Goal: Navigation & Orientation: Find specific page/section

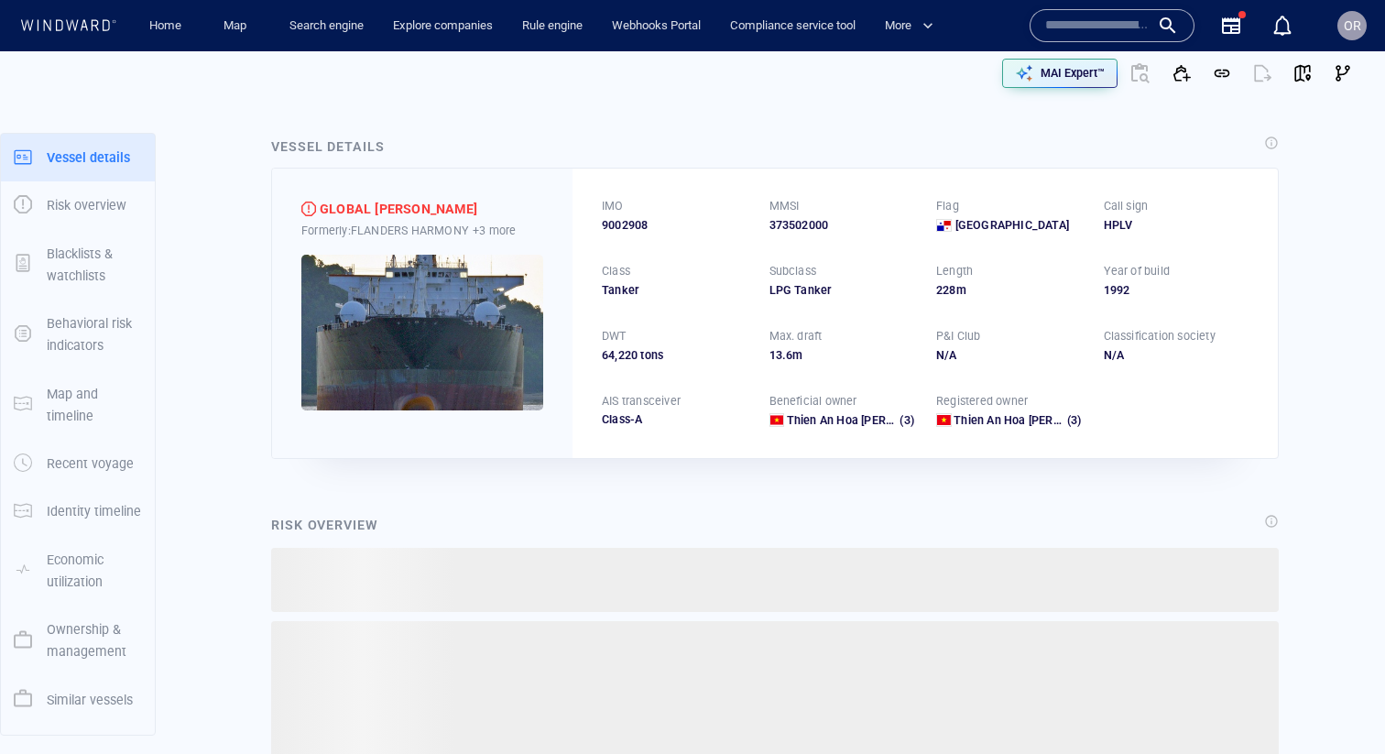
click at [628, 230] on span "9002908" at bounding box center [625, 225] width 46 height 16
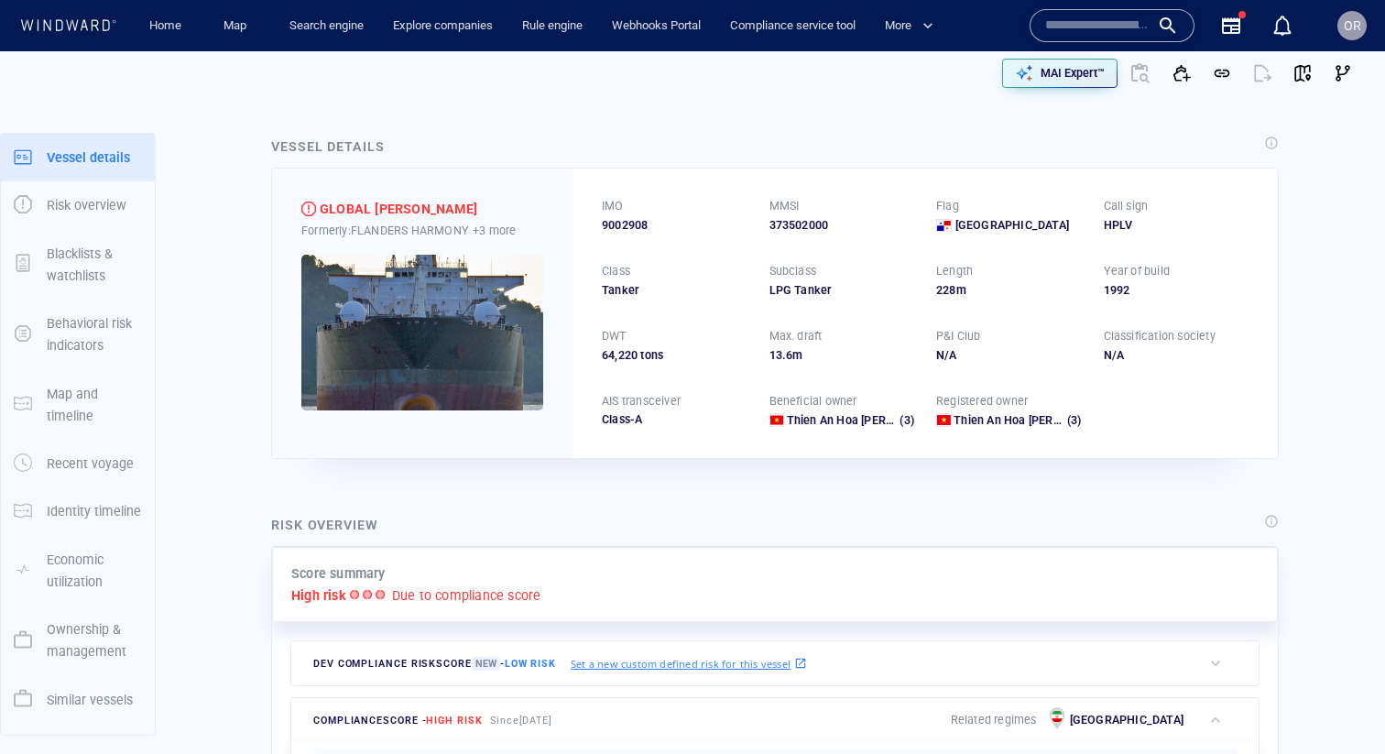
click at [628, 230] on span "9002908" at bounding box center [625, 225] width 46 height 16
click at [1066, 10] on div at bounding box center [1111, 25] width 165 height 33
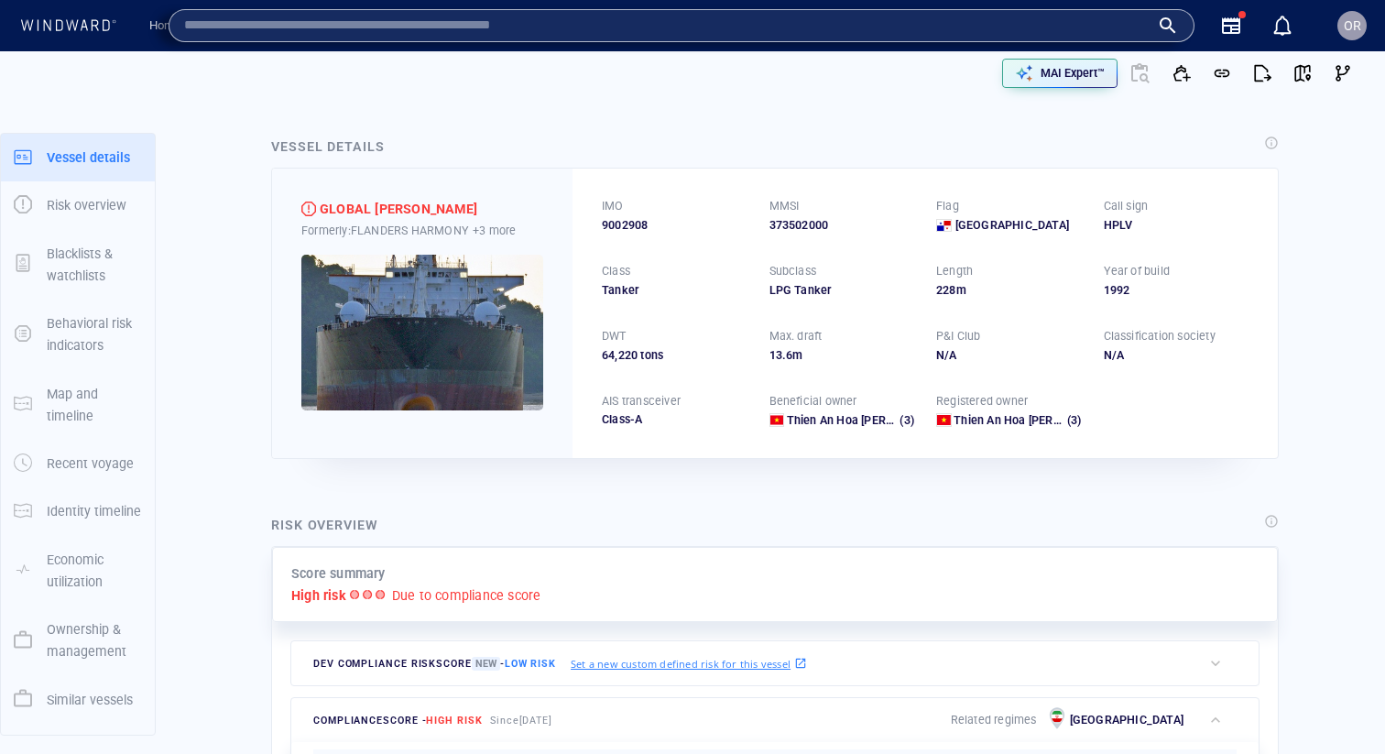
click at [787, 43] on div "Compliance service tool" at bounding box center [792, 26] width 155 height 52
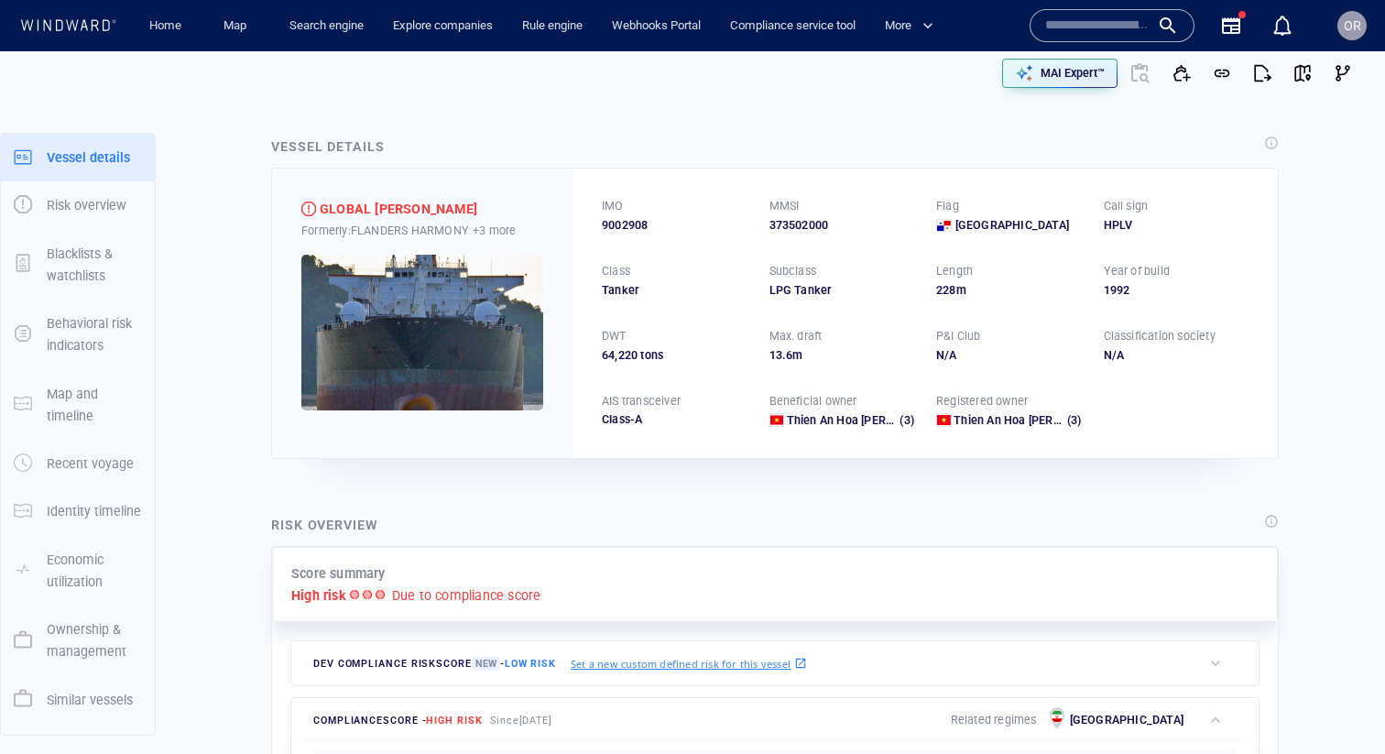
click at [1095, 34] on input "text" at bounding box center [1097, 25] width 104 height 27
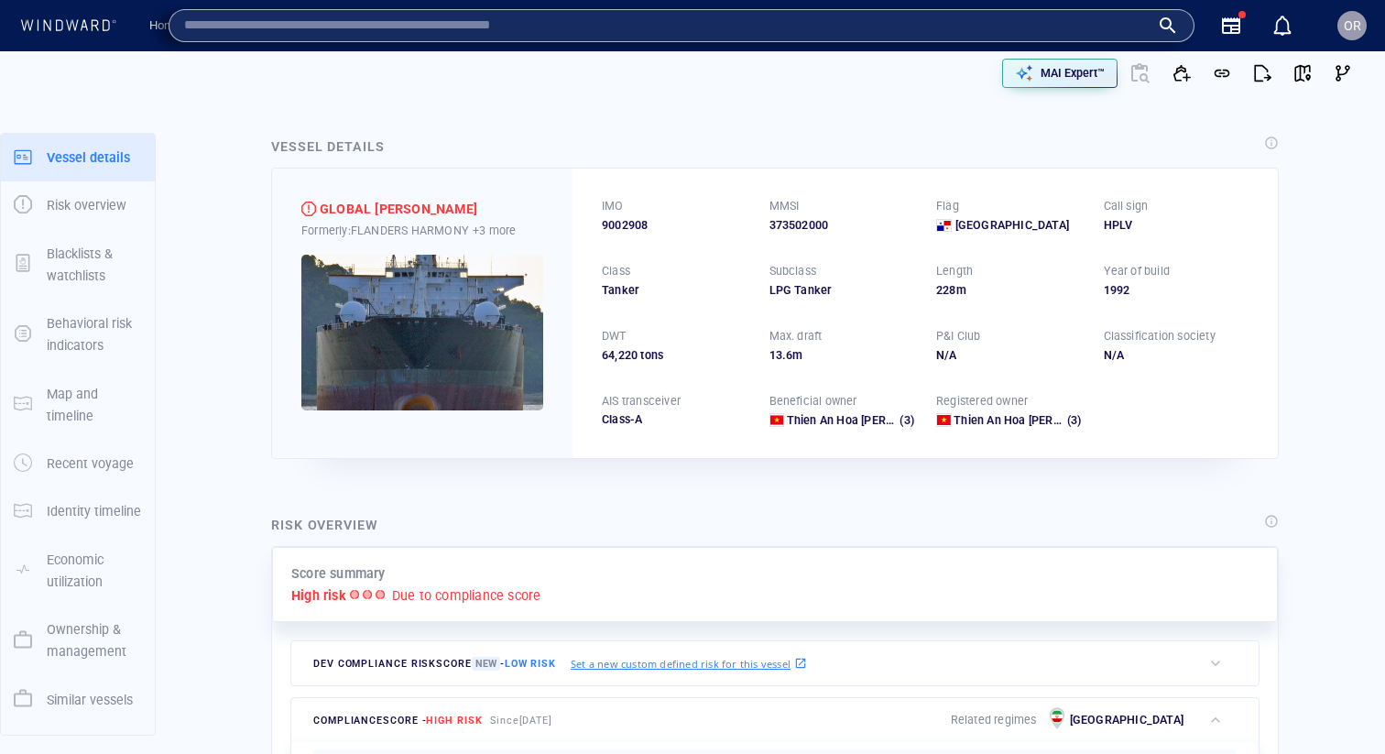
paste input "*******"
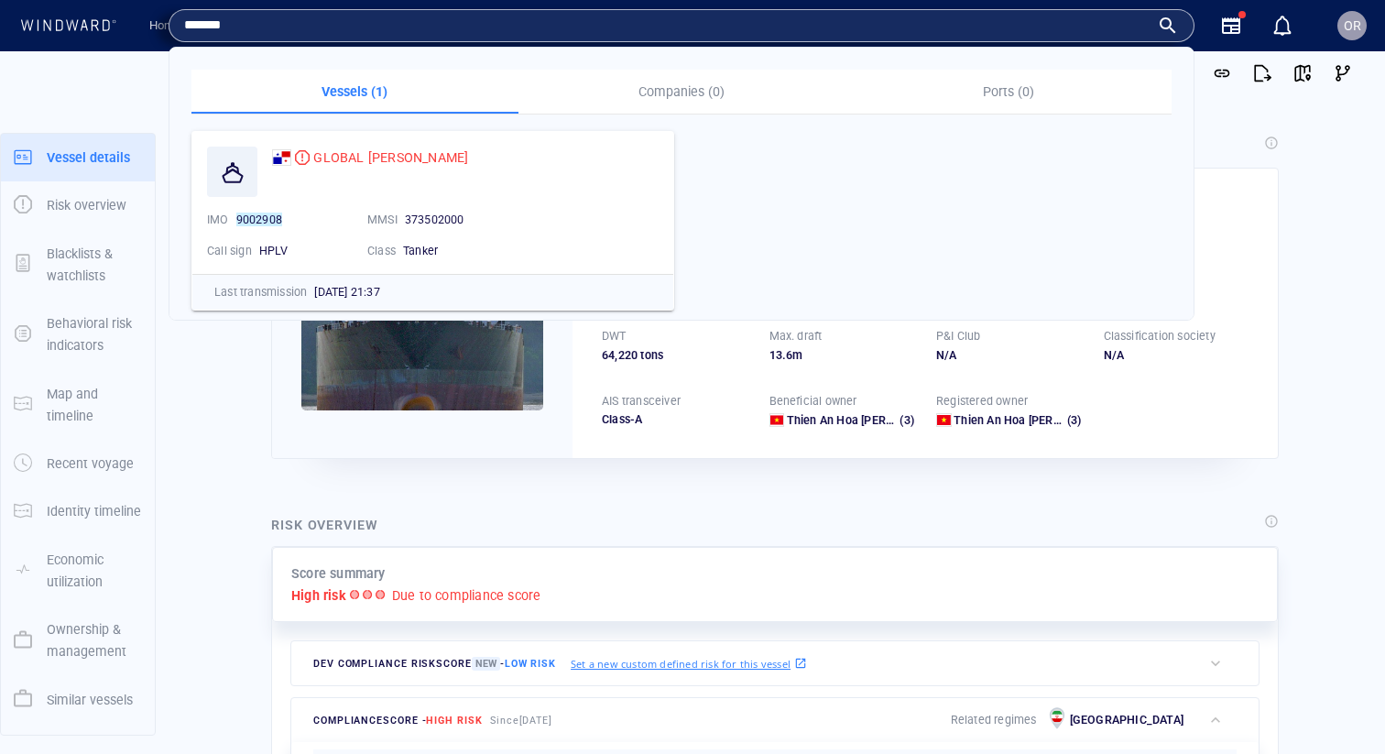
type input "*******"
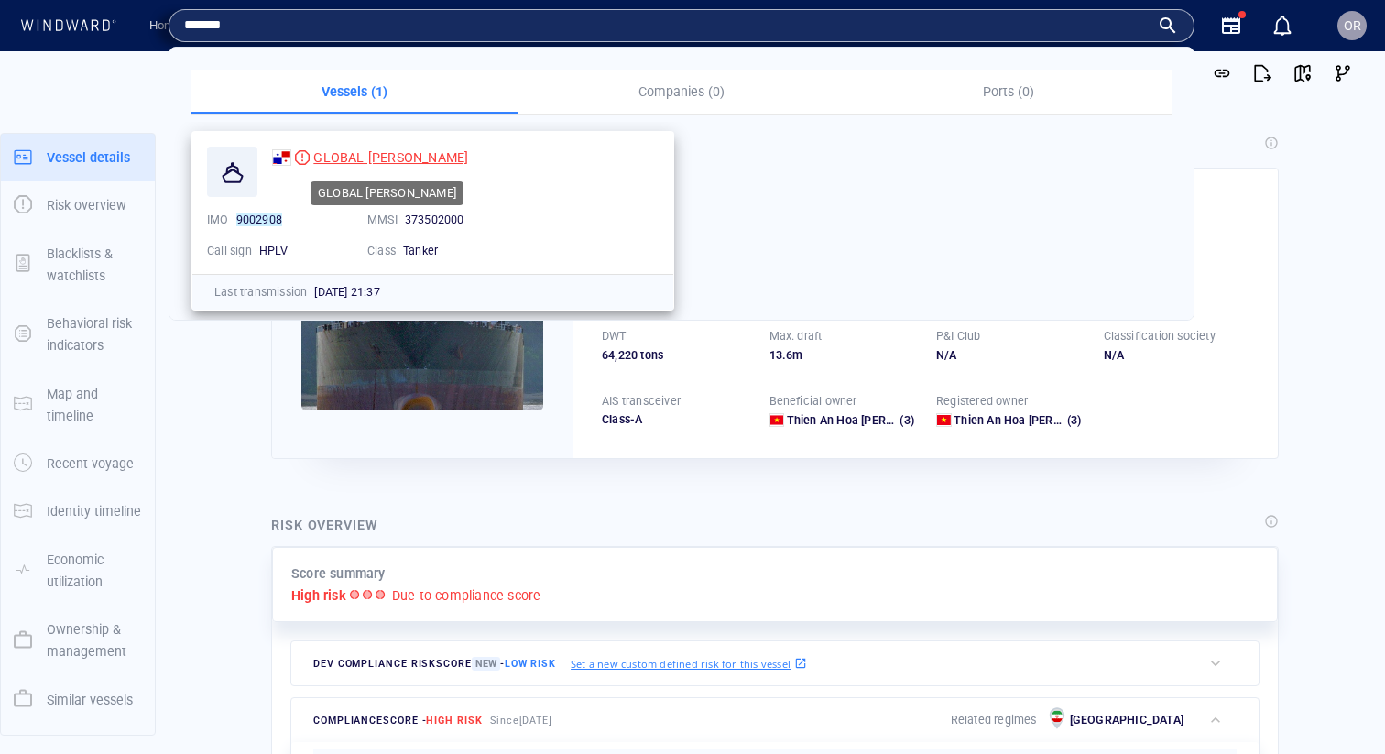
click at [374, 159] on span "GLOBAL VIVIAN" at bounding box center [390, 157] width 155 height 15
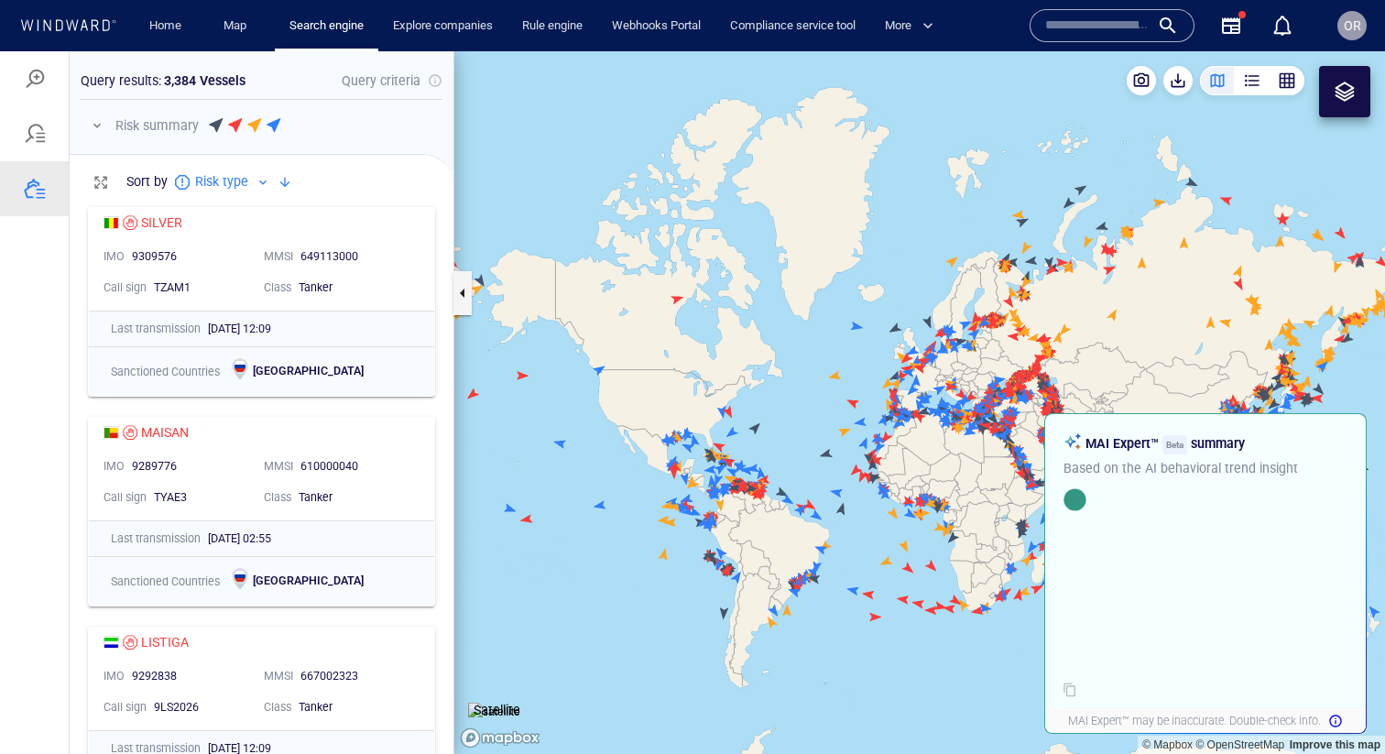
scroll to position [502, 384]
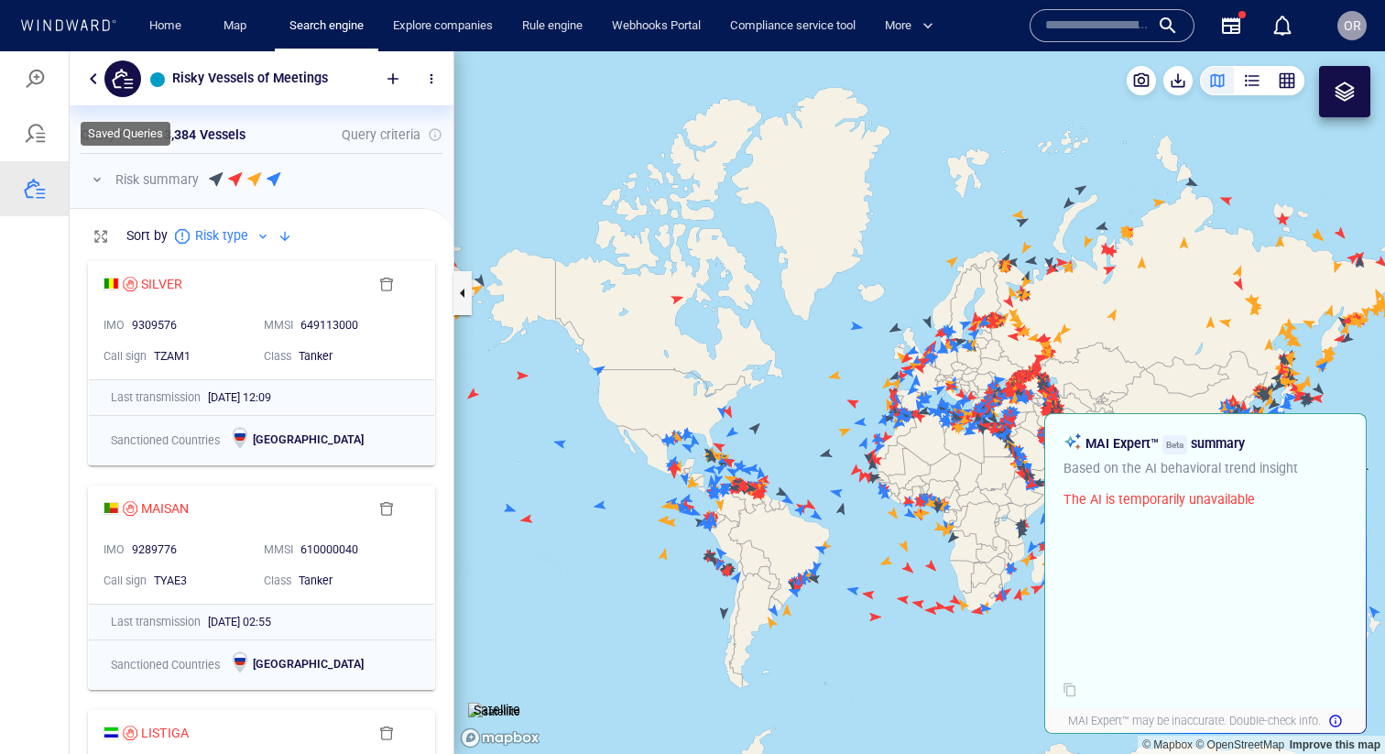
click at [38, 145] on div at bounding box center [34, 133] width 69 height 55
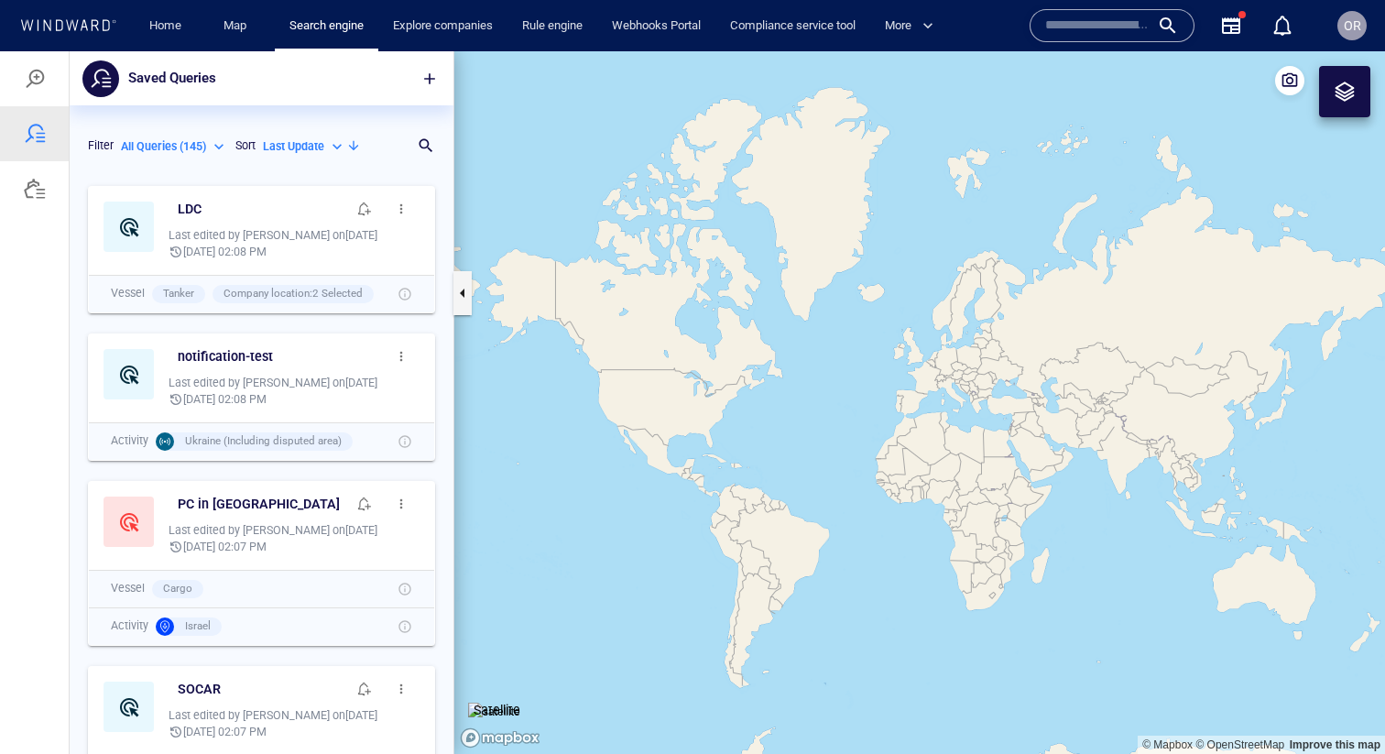
scroll to position [577, 384]
click at [195, 212] on h6 "LDC" at bounding box center [190, 209] width 24 height 23
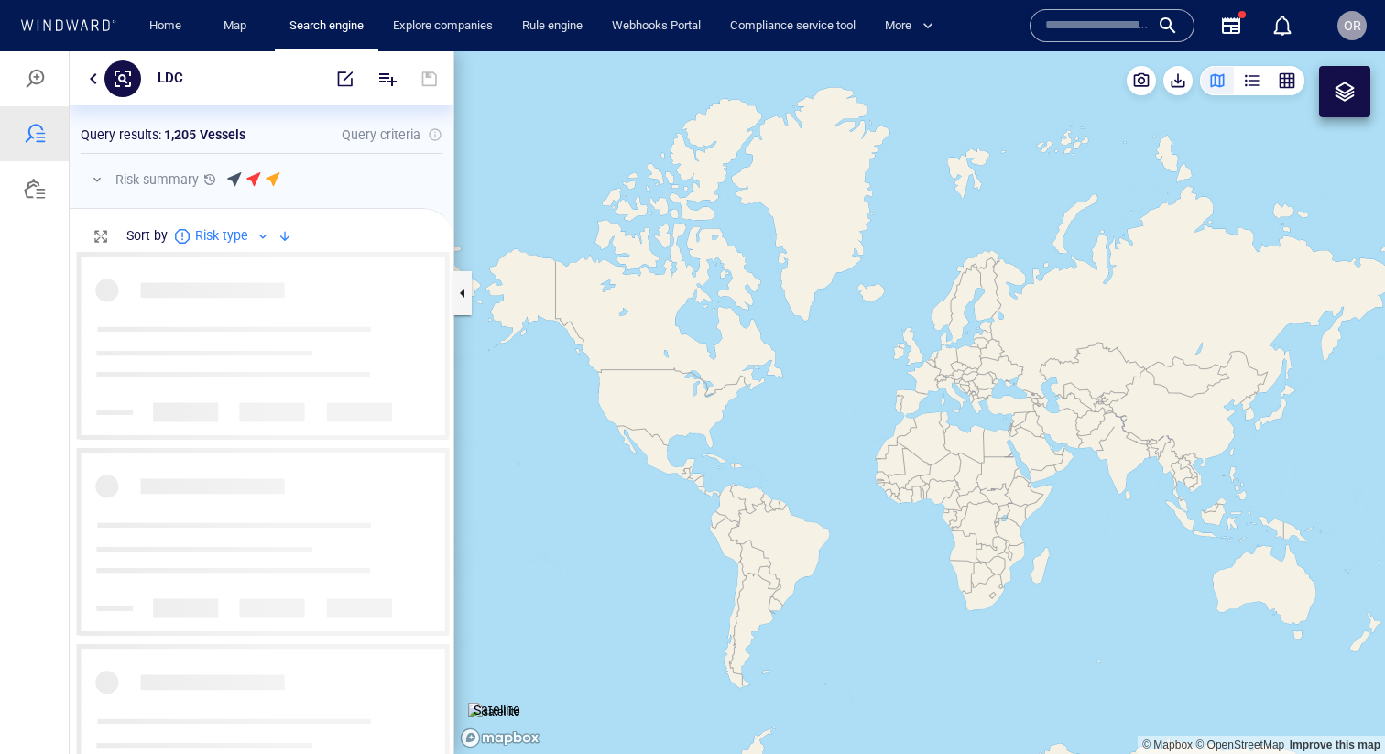
scroll to position [0, 1]
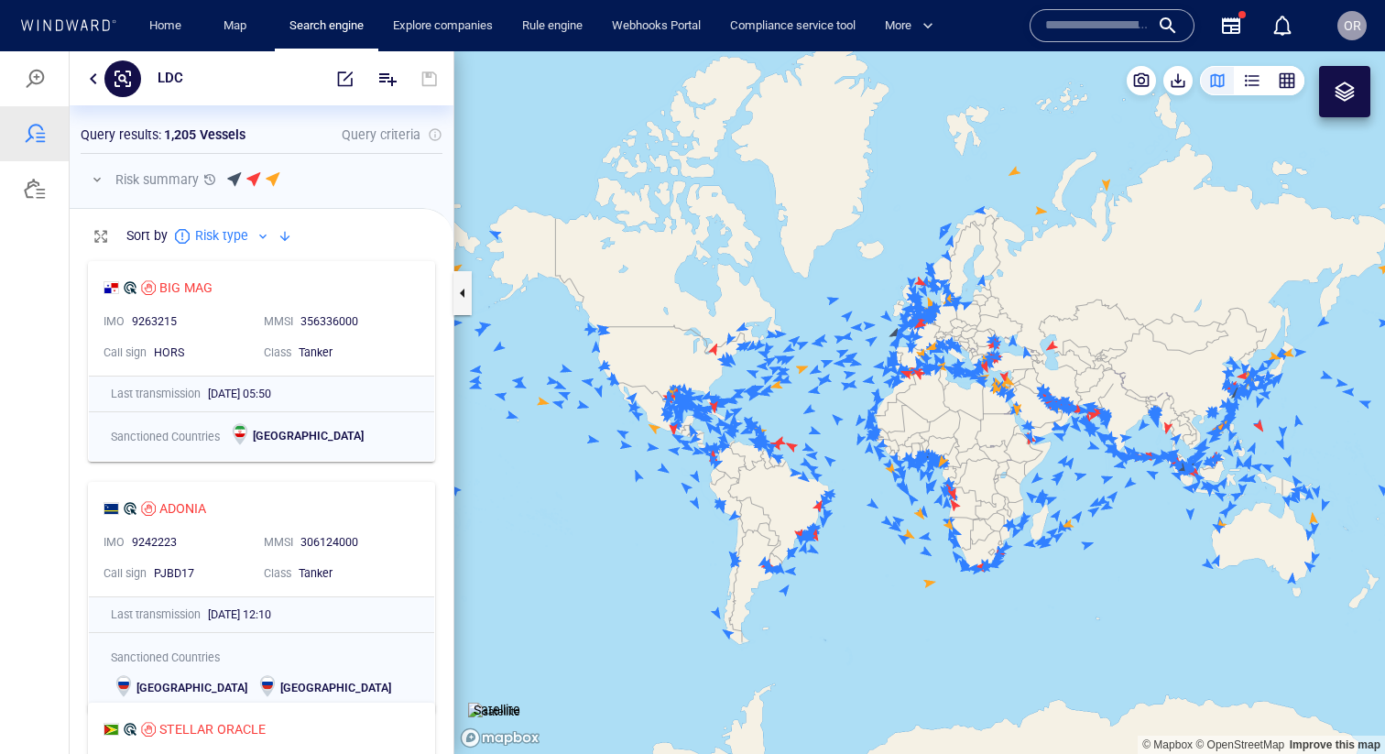
click at [24, 128] on div at bounding box center [35, 134] width 22 height 22
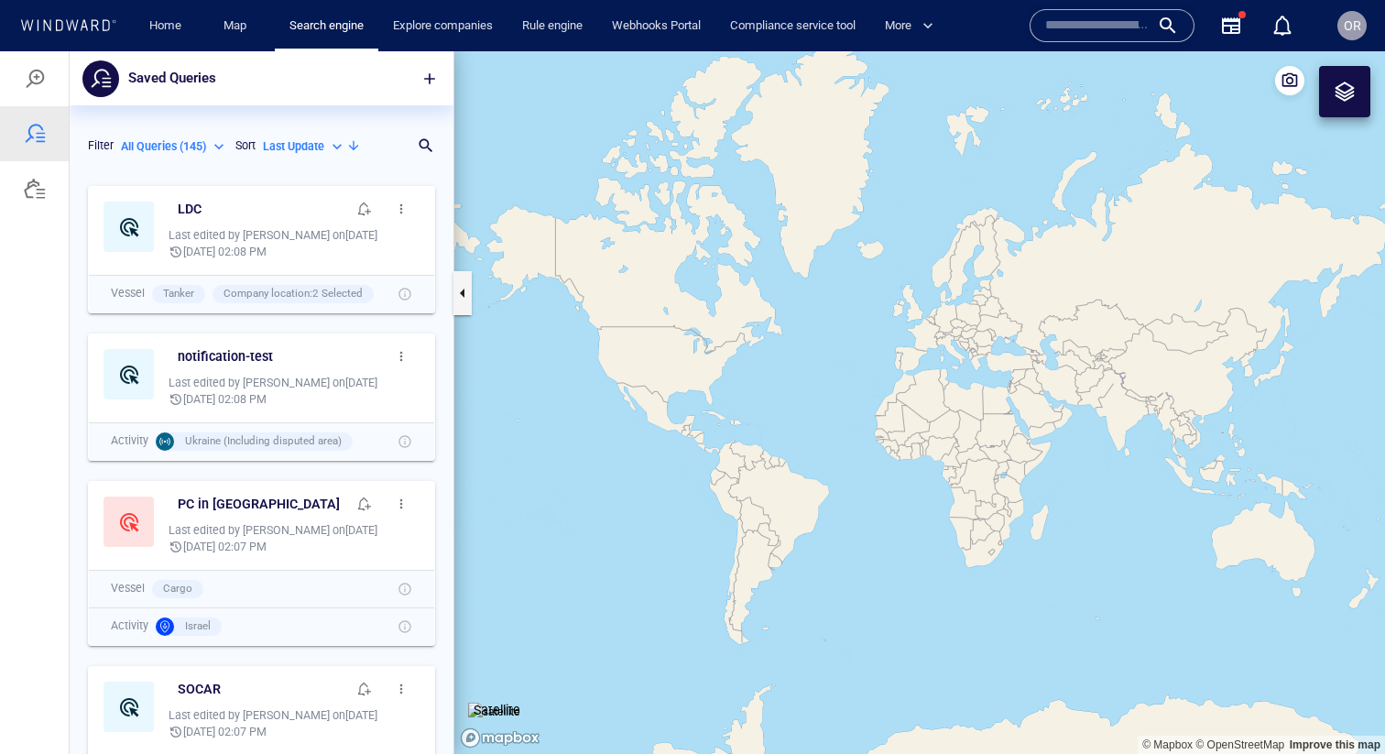
scroll to position [577, 384]
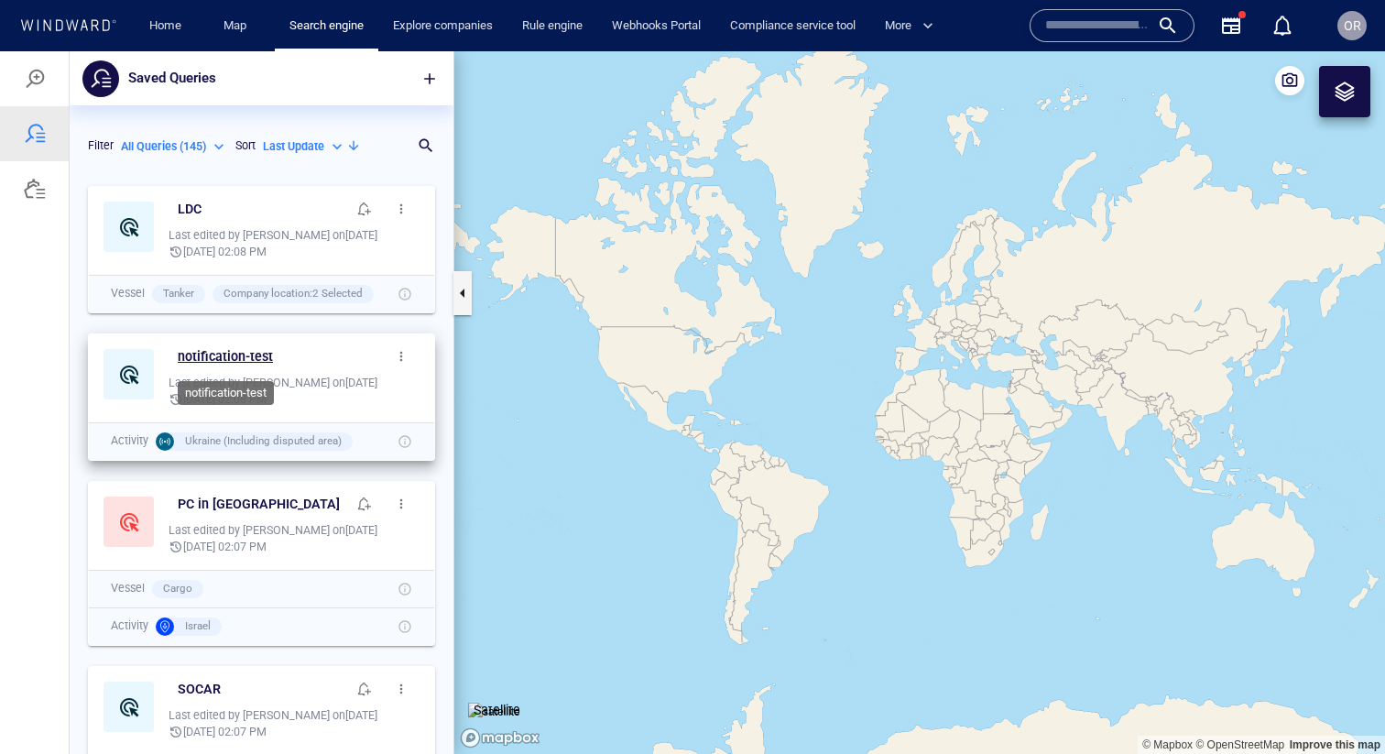
click at [224, 359] on h6 "notification-test" at bounding box center [225, 356] width 95 height 23
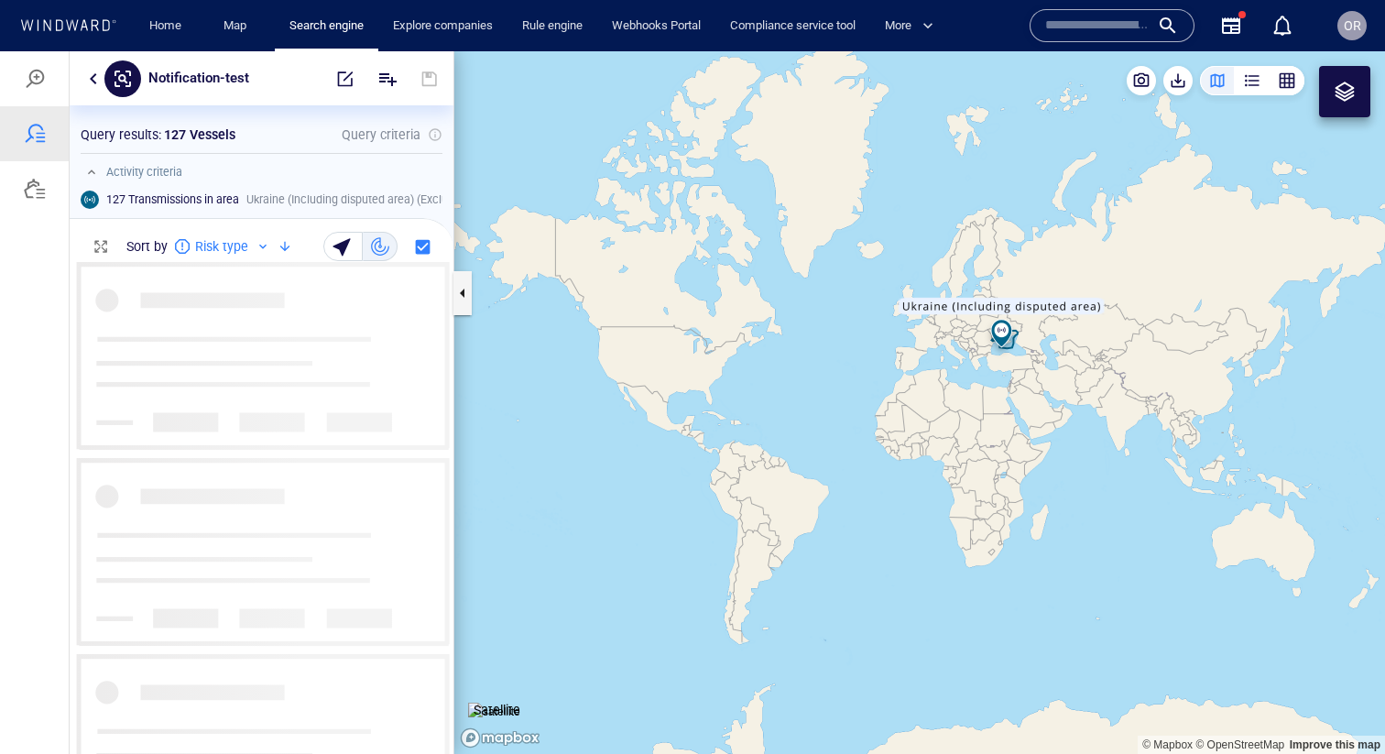
scroll to position [492, 384]
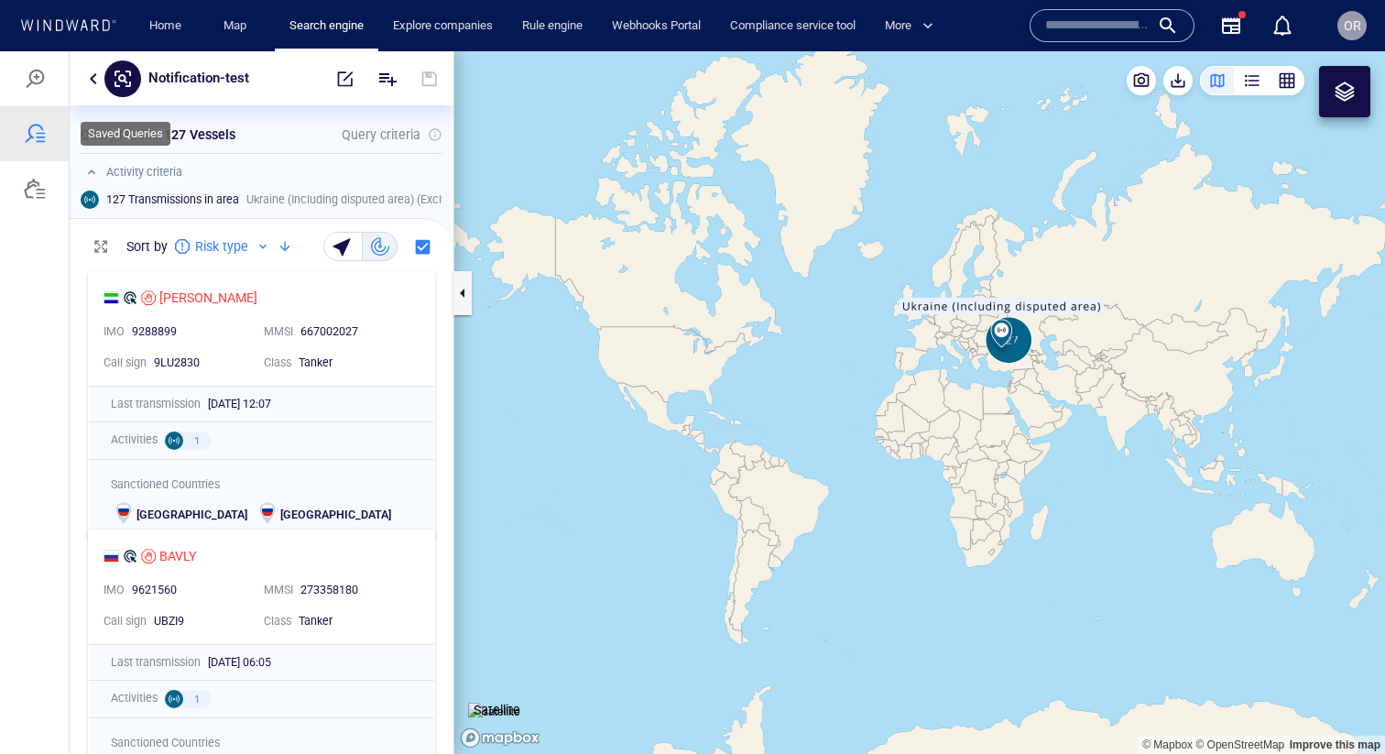
click at [38, 132] on div at bounding box center [35, 134] width 22 height 22
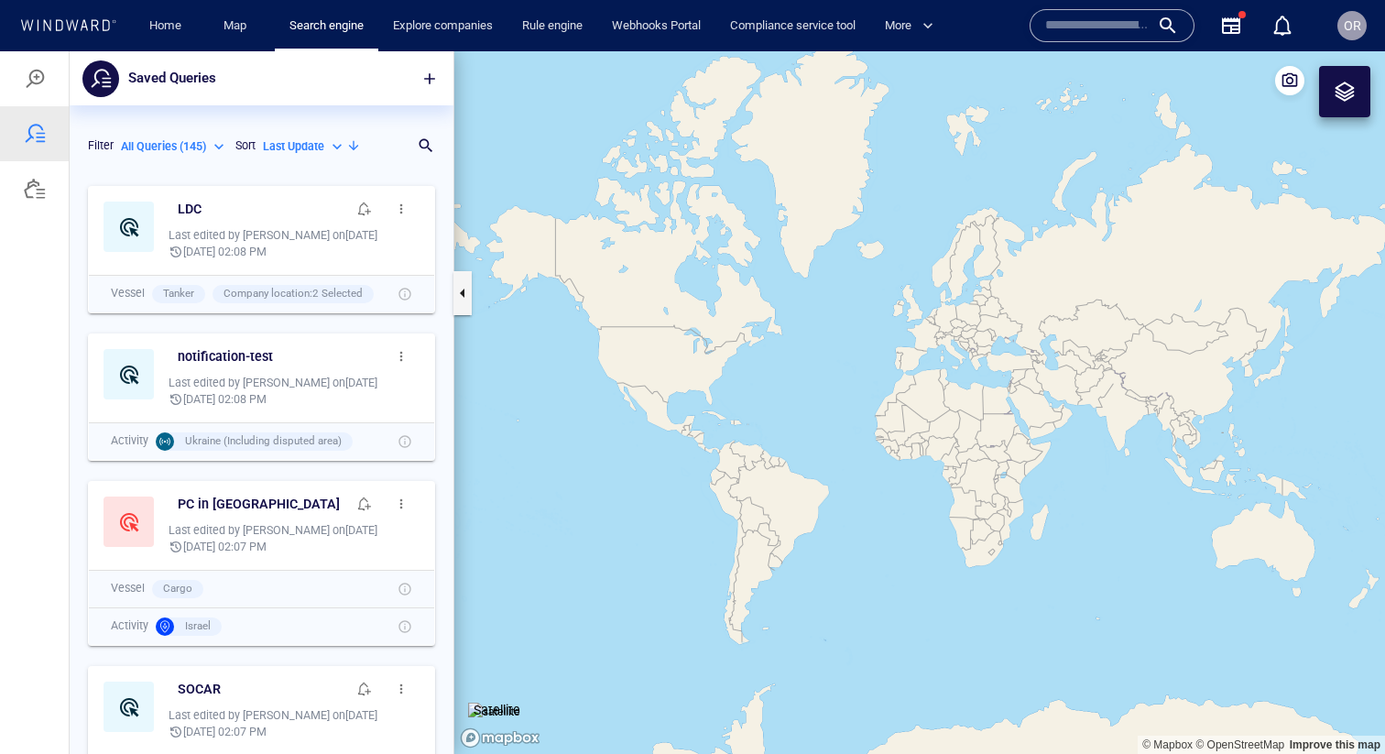
scroll to position [577, 384]
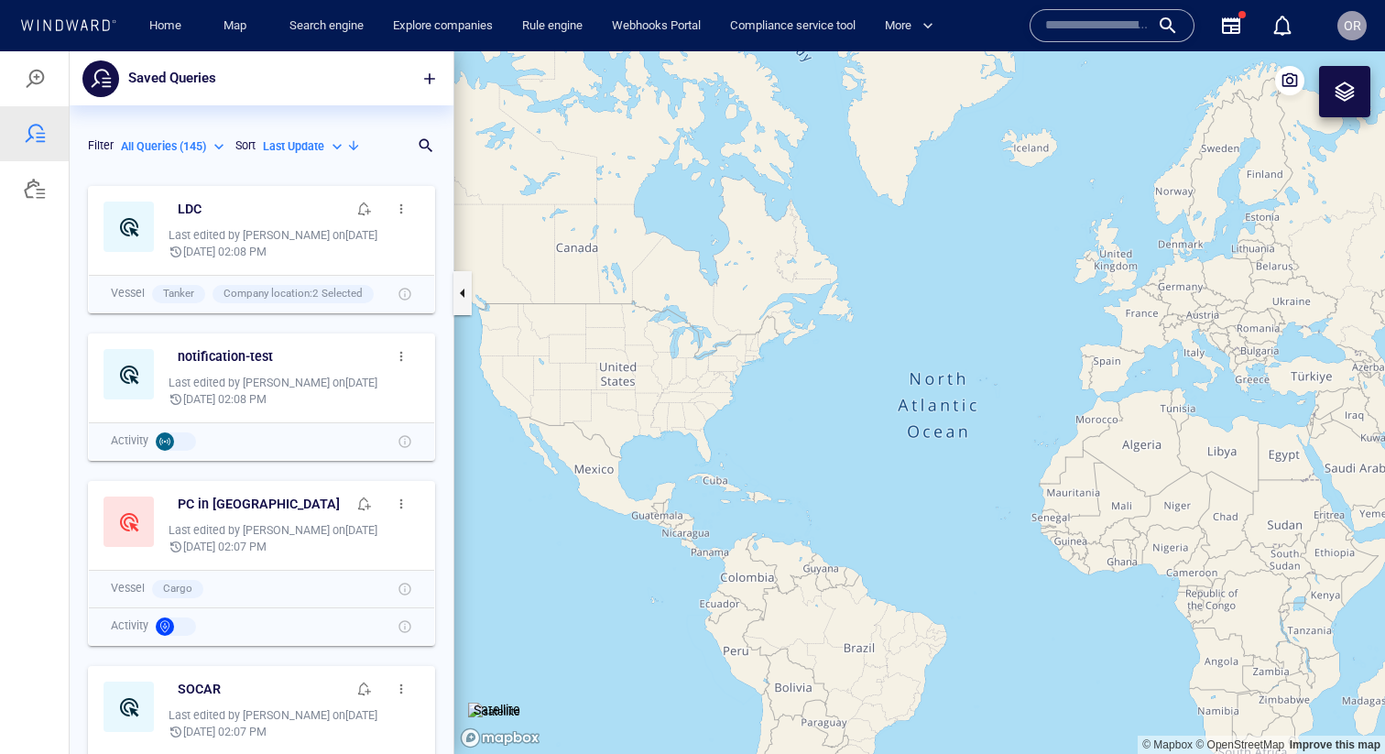
scroll to position [577, 384]
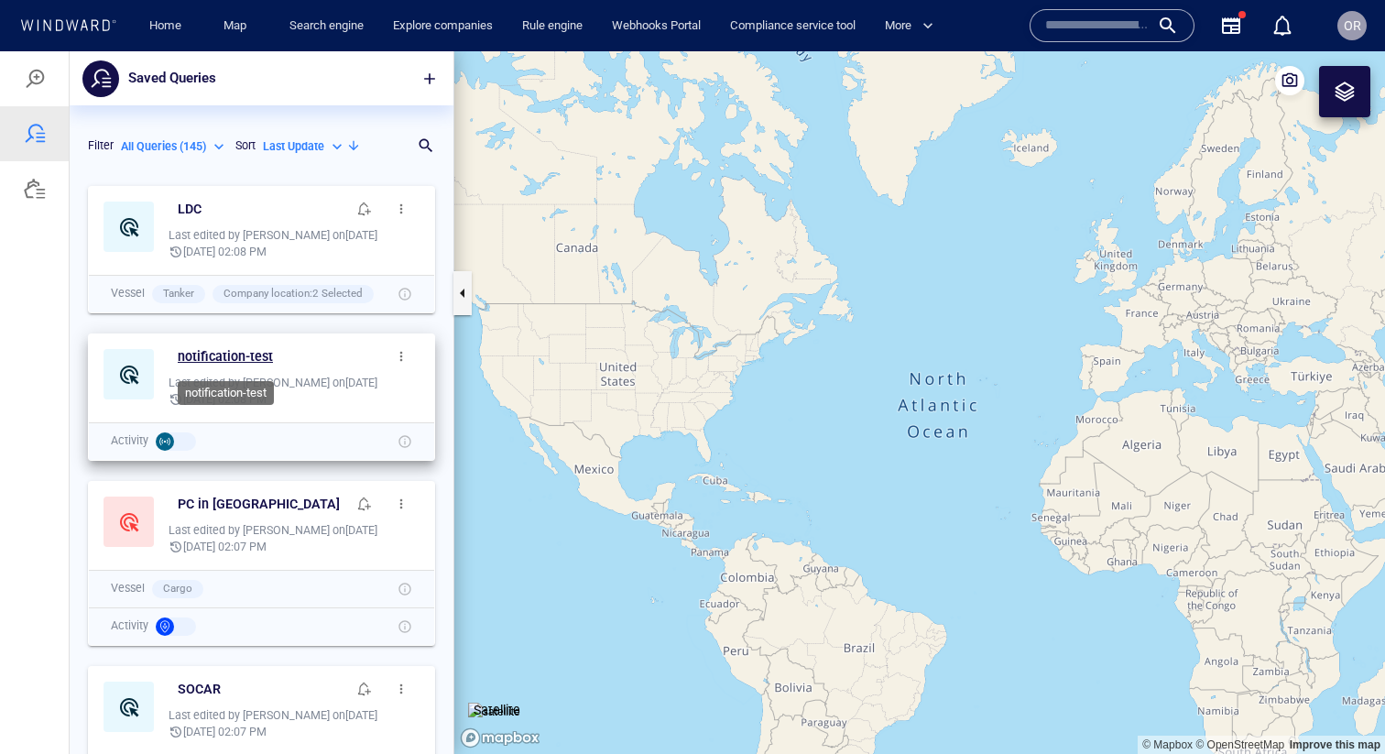
click at [234, 362] on h6 "notification-test" at bounding box center [225, 356] width 95 height 23
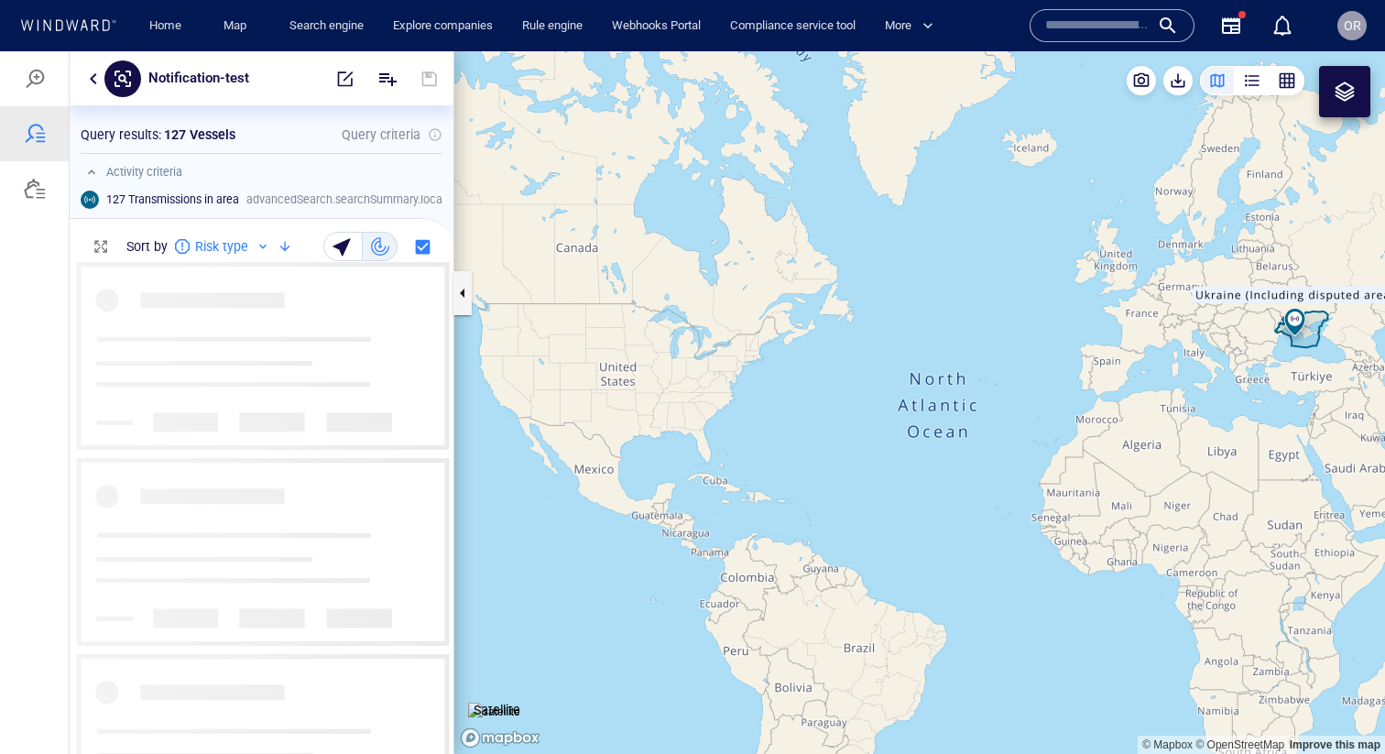
scroll to position [1, 1]
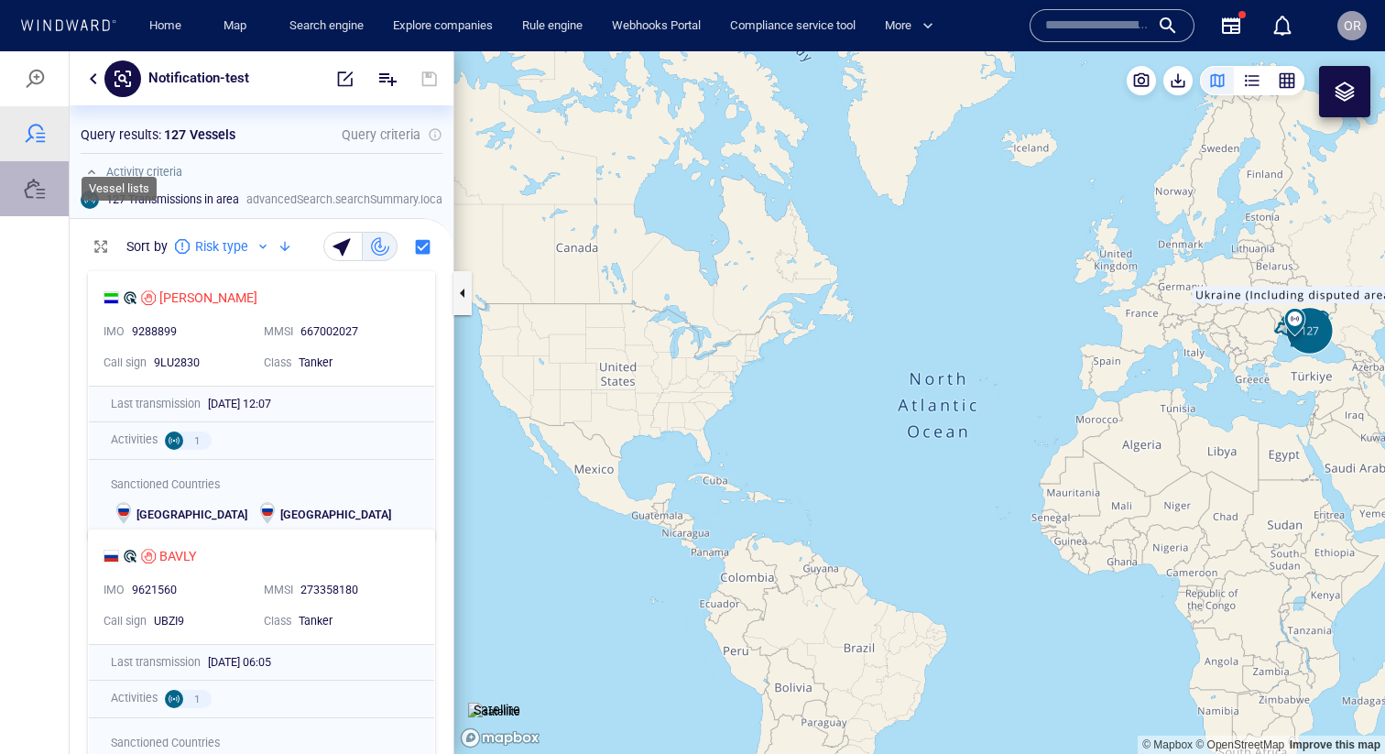
click at [45, 199] on div at bounding box center [35, 189] width 22 height 22
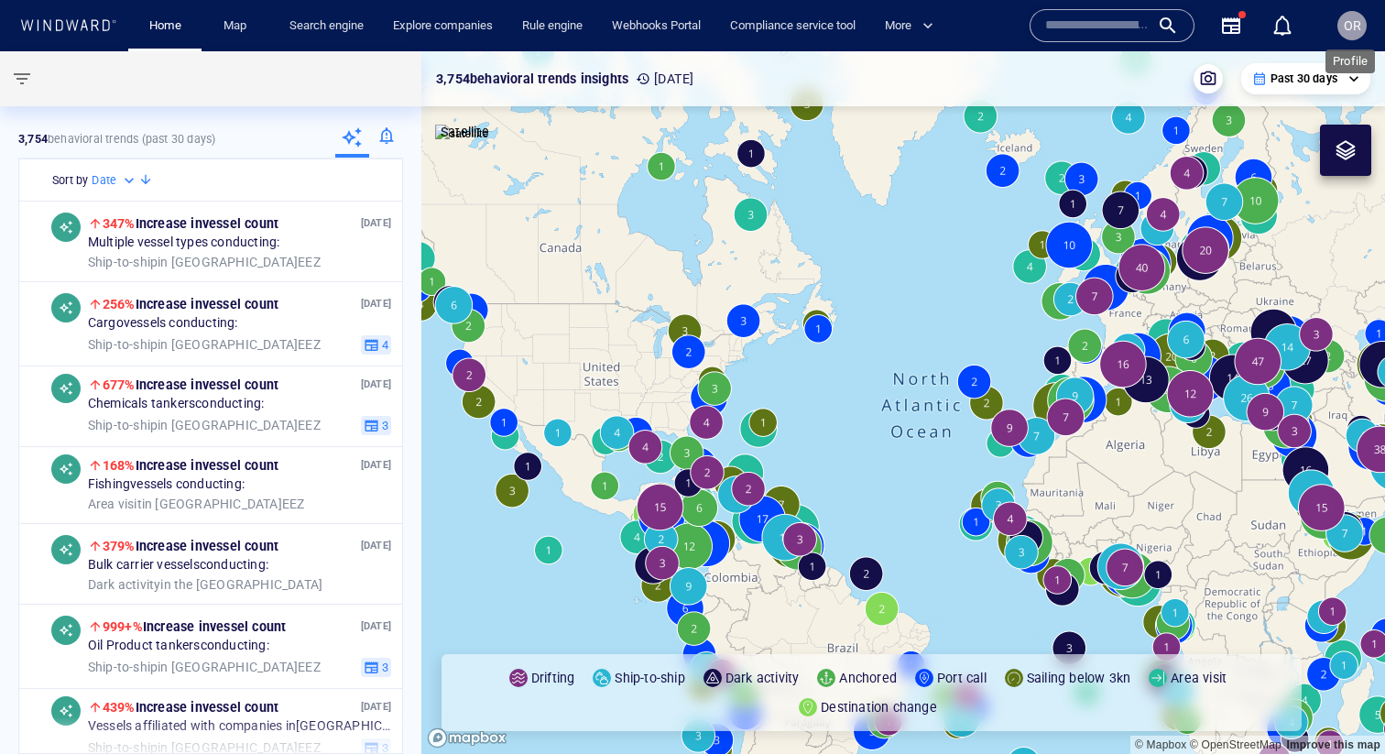
click at [1344, 20] on span "OR" at bounding box center [1351, 25] width 17 height 15
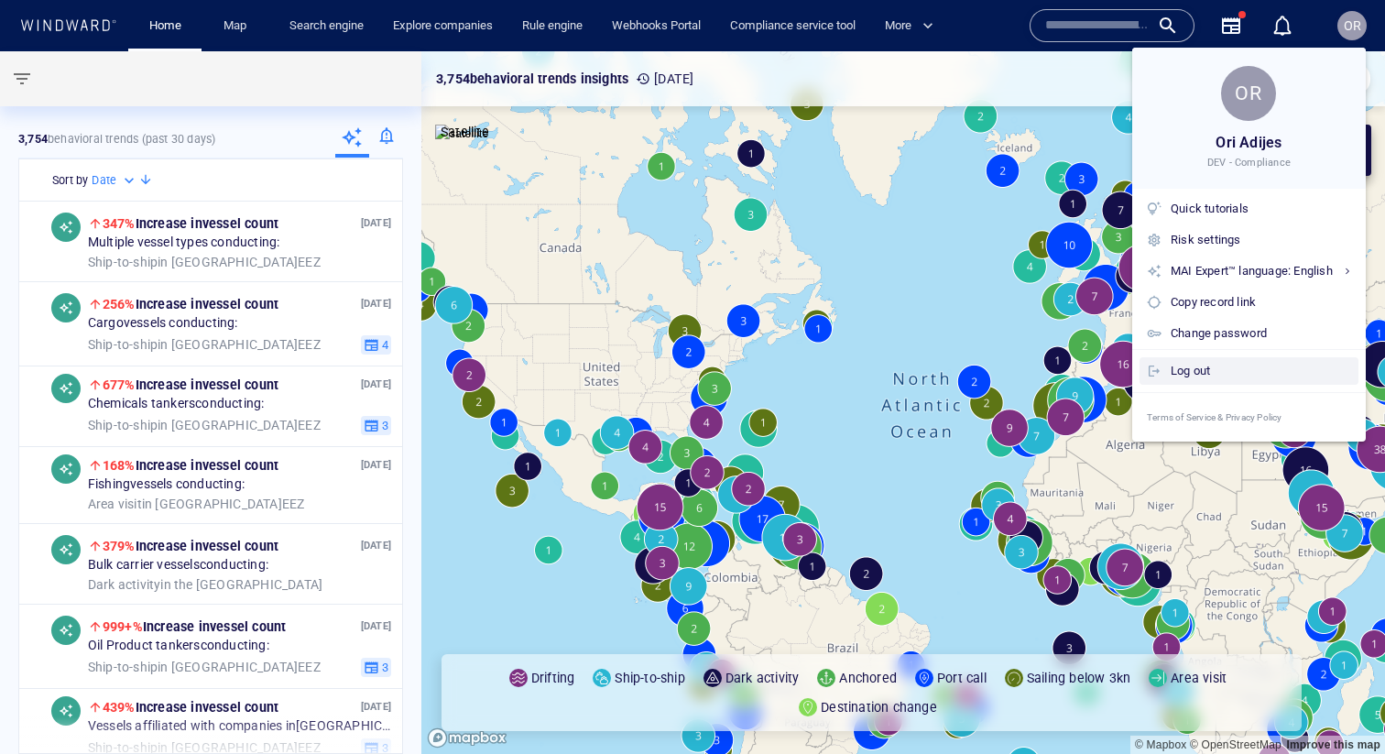
click at [1207, 372] on div "Log out" at bounding box center [1260, 371] width 180 height 20
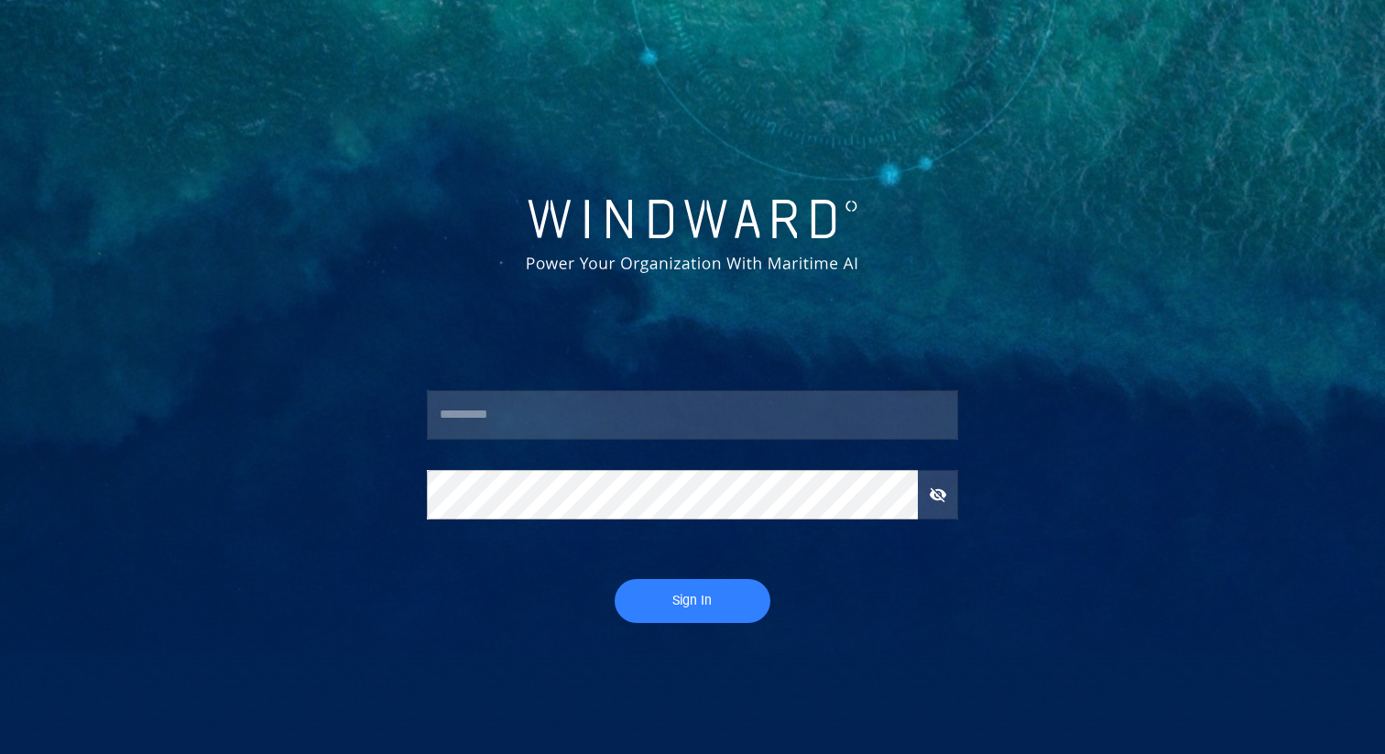
type input "***"
click at [686, 611] on span "Sign In" at bounding box center [692, 600] width 119 height 23
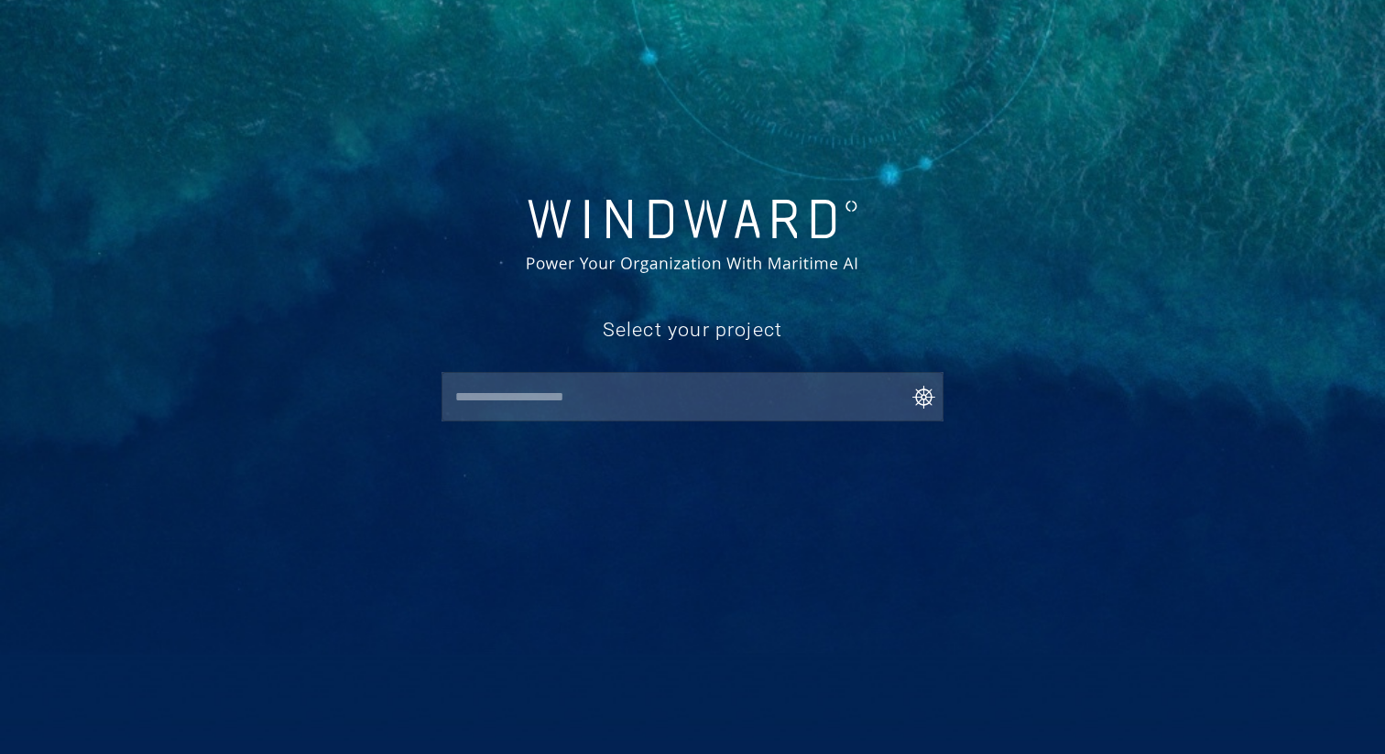
click at [739, 396] on input "text" at bounding box center [697, 396] width 495 height 33
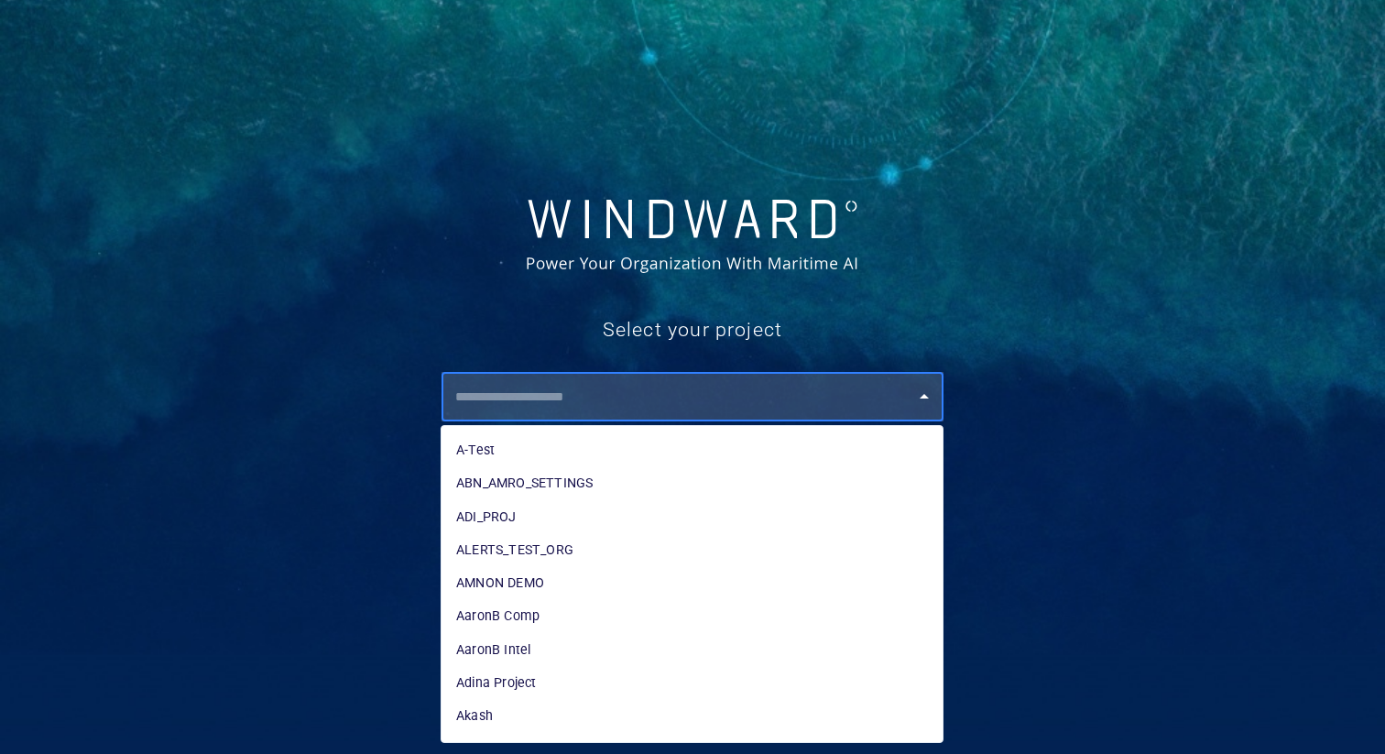
paste input "**********"
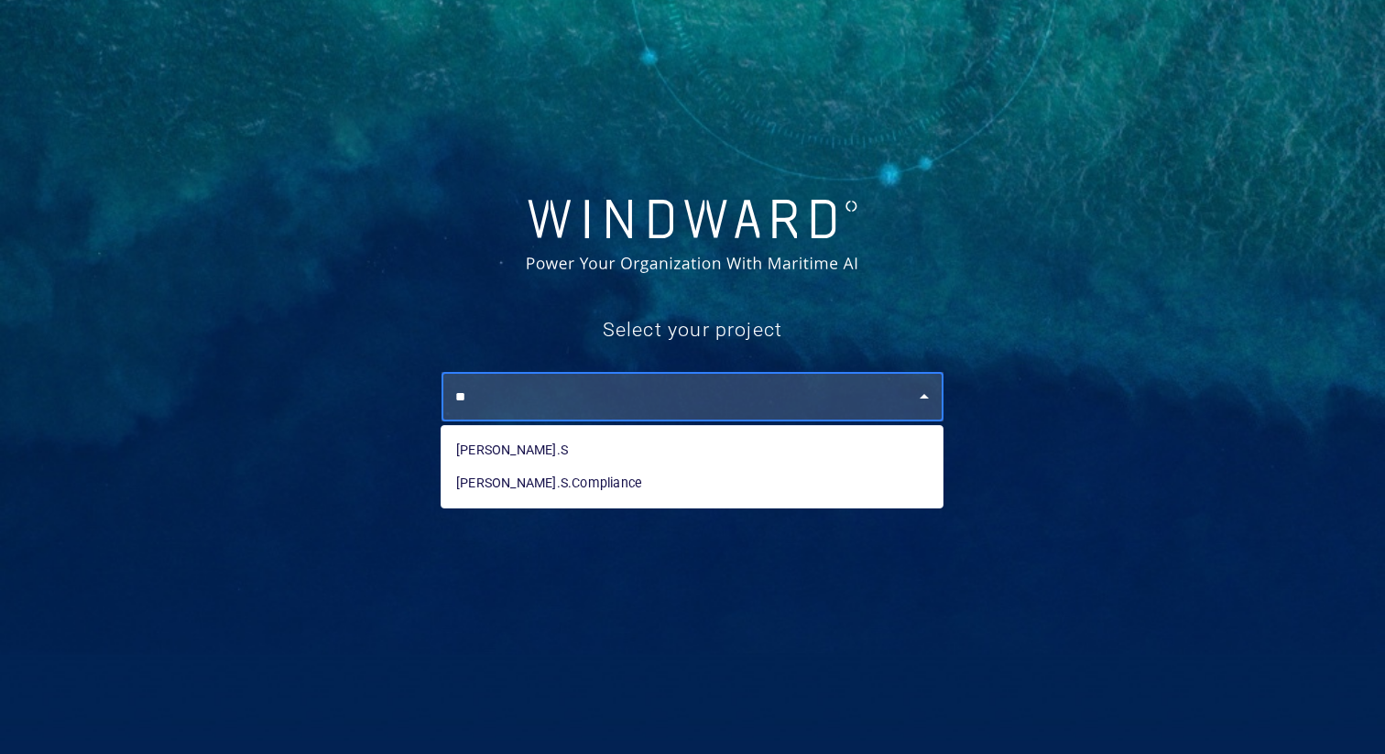
type input "*"
click at [650, 482] on li "Caterina.S.Compliance" at bounding box center [691, 482] width 501 height 33
type input "**********"
